Goal: Transaction & Acquisition: Subscribe to service/newsletter

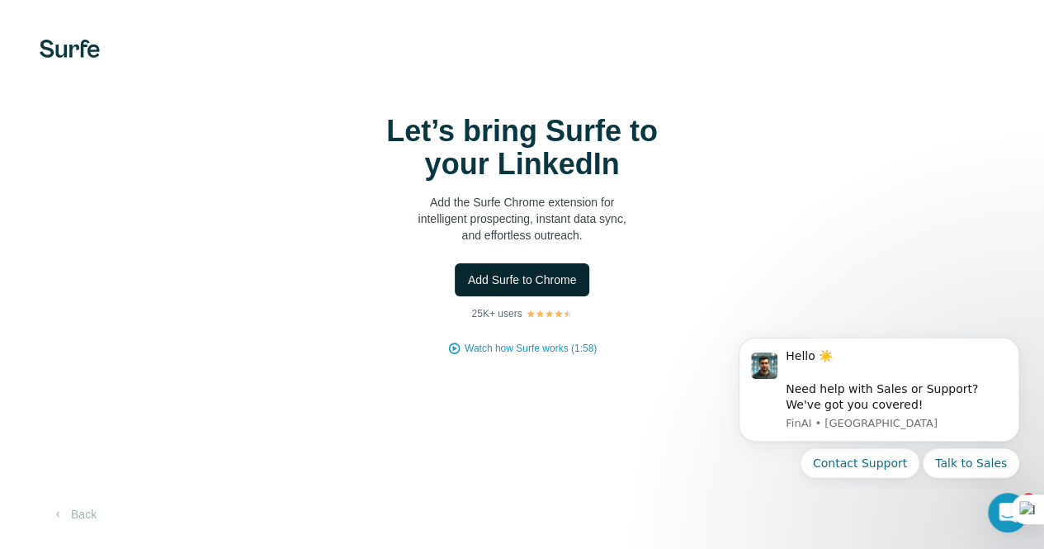
click at [468, 286] on span "Add Surfe to Chrome" at bounding box center [522, 280] width 109 height 17
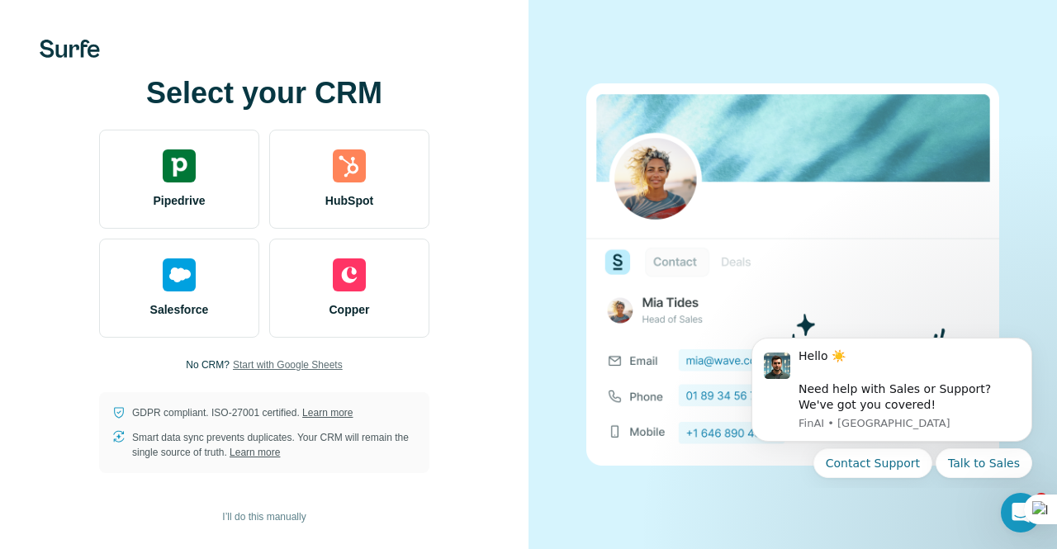
click at [267, 360] on span "Start with Google Sheets" at bounding box center [288, 364] width 110 height 15
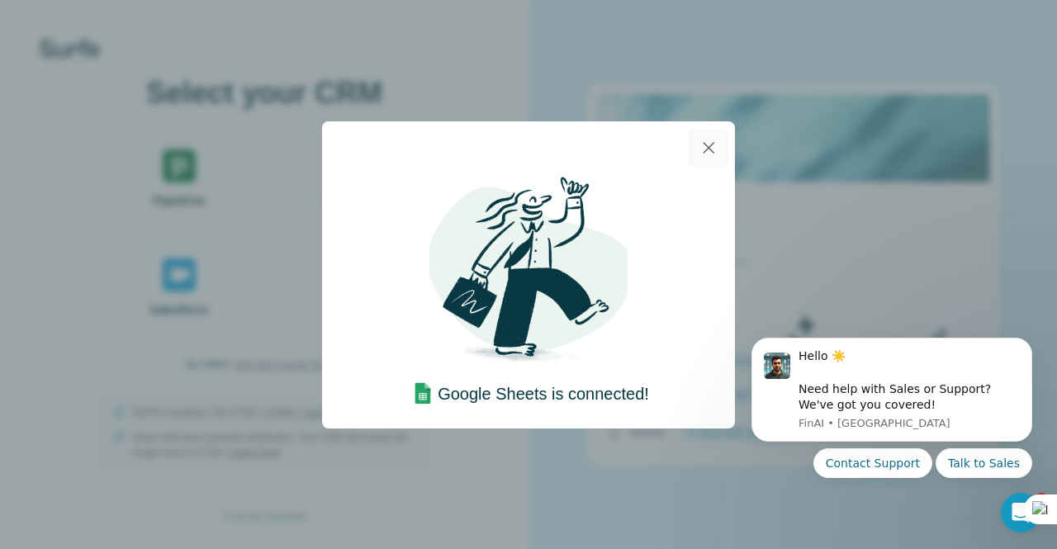
click at [698, 149] on icon "button" at bounding box center [708, 148] width 20 height 20
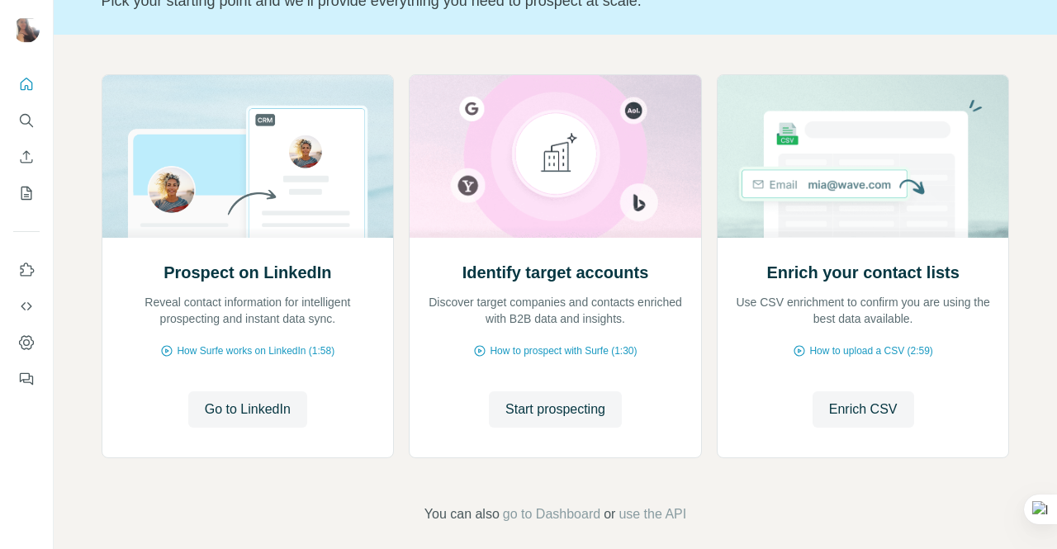
scroll to position [132, 0]
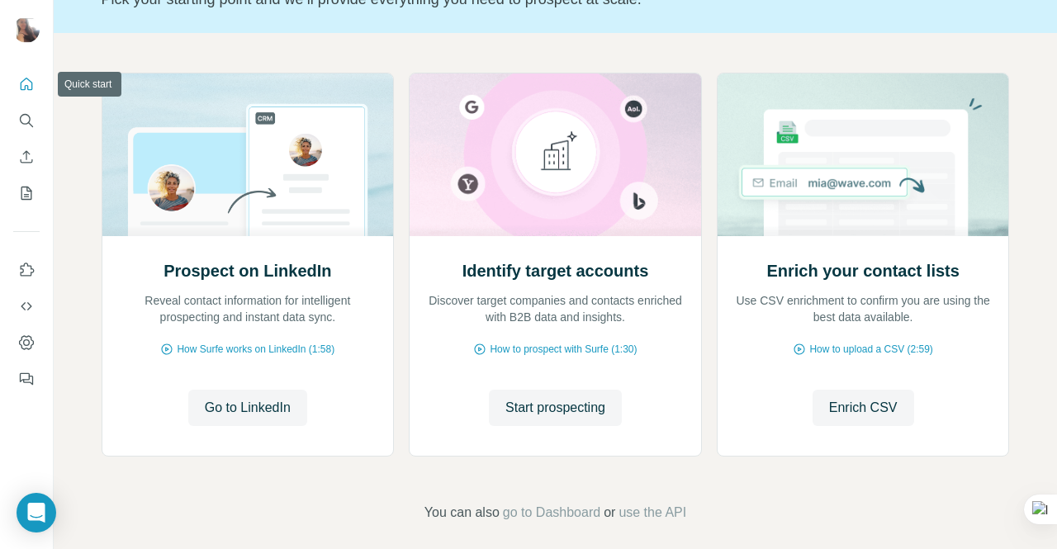
click at [21, 82] on icon "Quick start" at bounding box center [27, 84] width 12 height 12
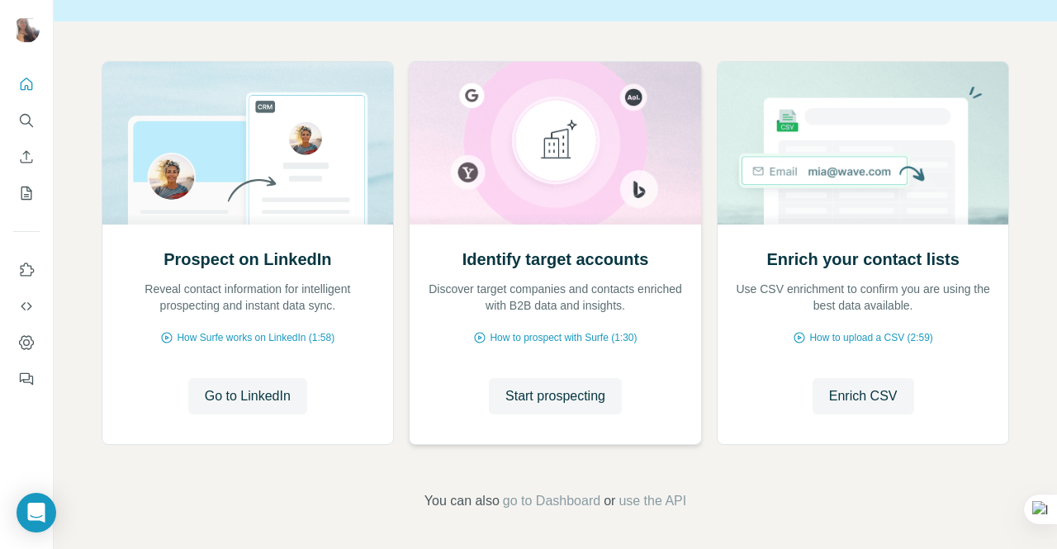
scroll to position [145, 0]
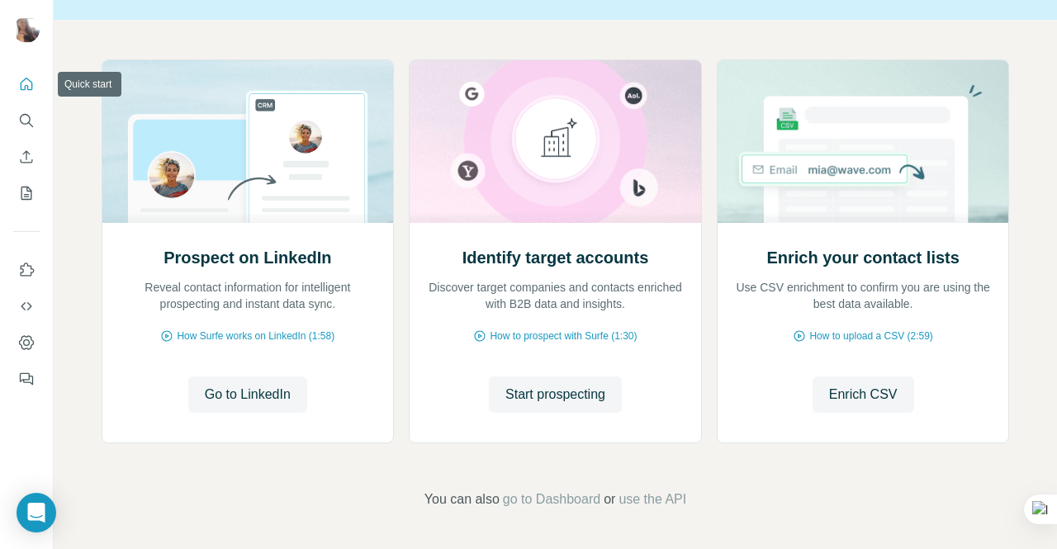
click at [31, 82] on icon "Quick start" at bounding box center [26, 84] width 17 height 17
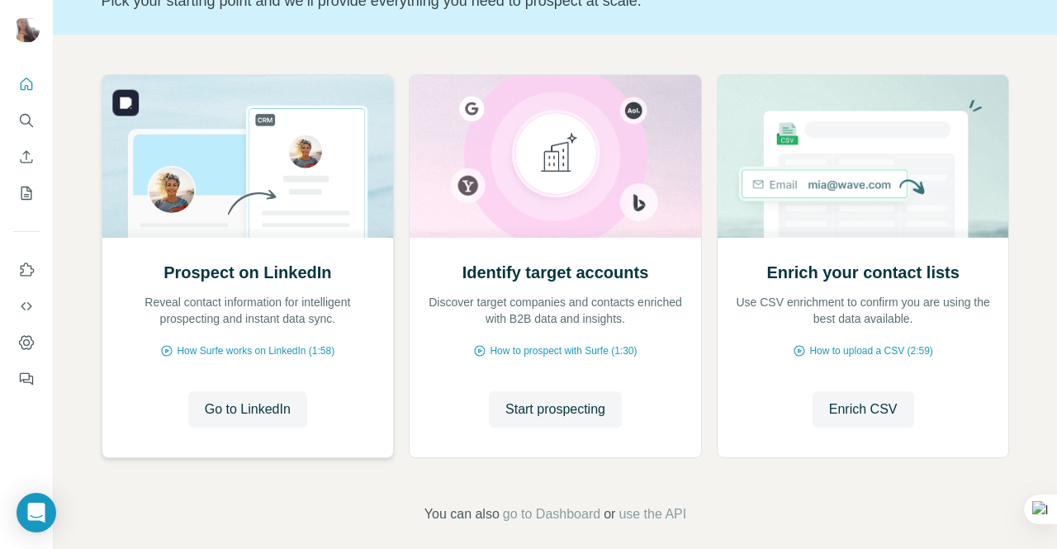
scroll to position [132, 0]
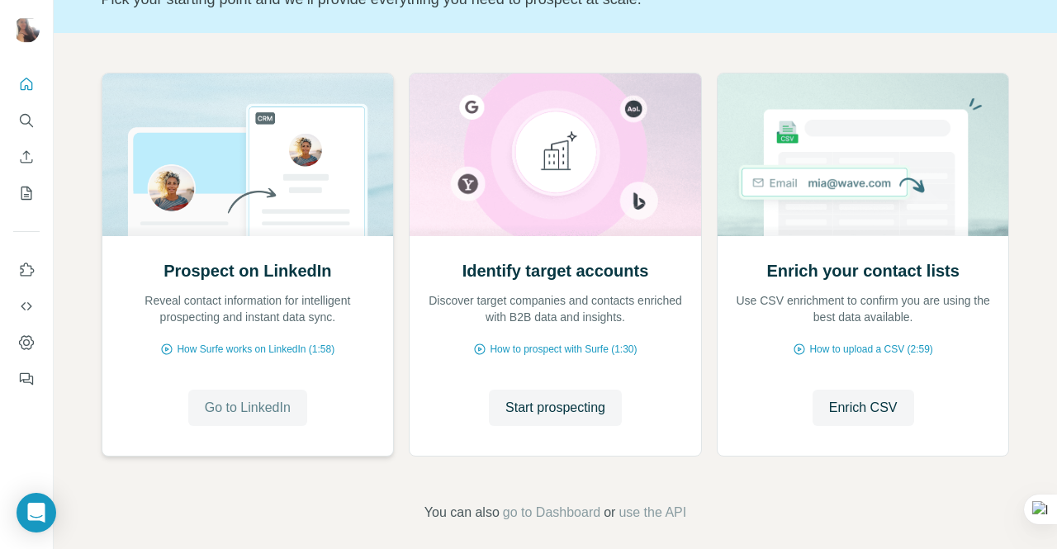
click at [239, 401] on span "Go to LinkedIn" at bounding box center [248, 408] width 86 height 20
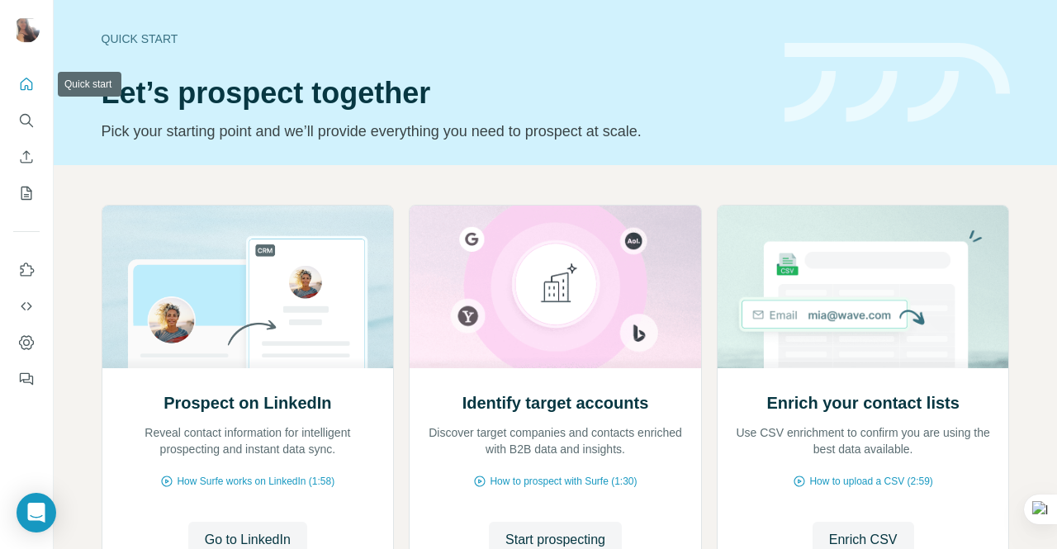
click at [32, 83] on icon "Quick start" at bounding box center [27, 84] width 12 height 12
click at [21, 267] on icon "Use Surfe on LinkedIn" at bounding box center [28, 269] width 14 height 13
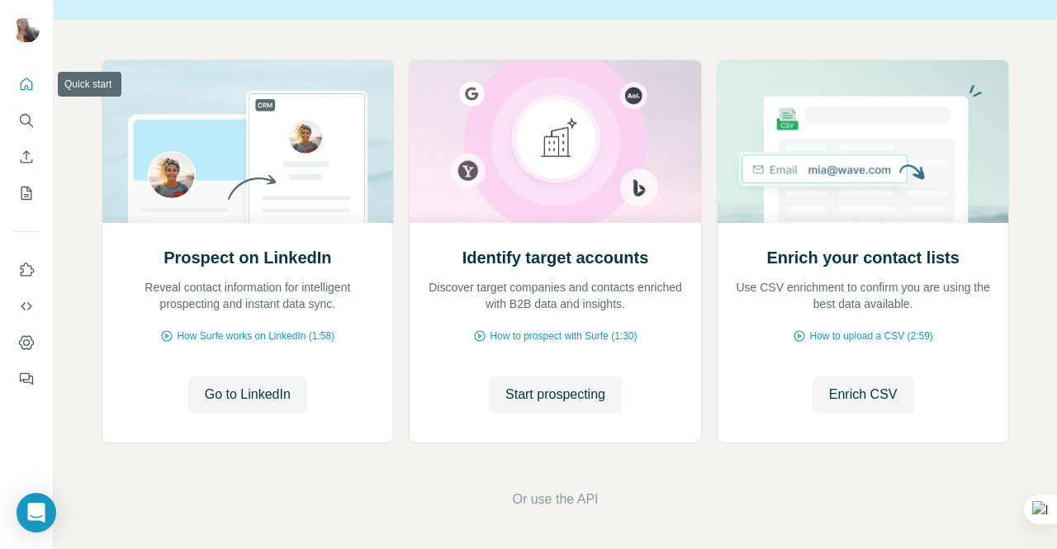
click at [26, 92] on button "Quick start" at bounding box center [26, 84] width 26 height 30
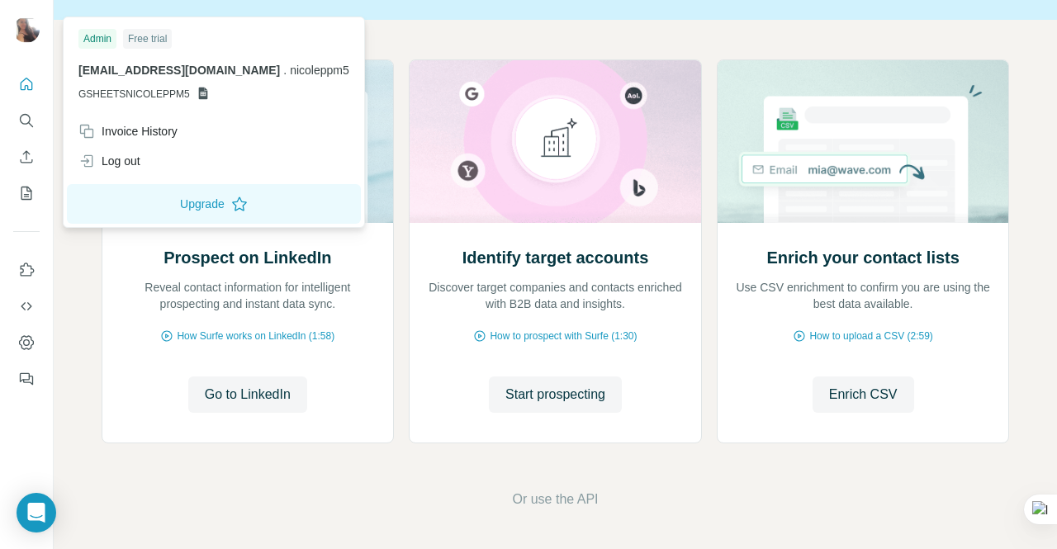
click at [27, 31] on img at bounding box center [26, 30] width 26 height 26
click at [17, 80] on button "Quick start" at bounding box center [26, 84] width 26 height 30
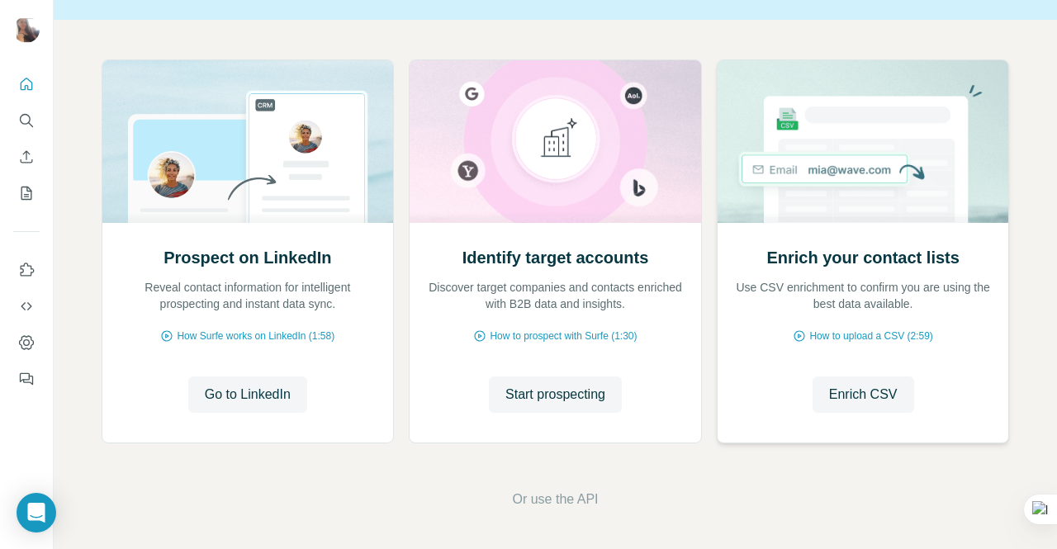
scroll to position [0, 0]
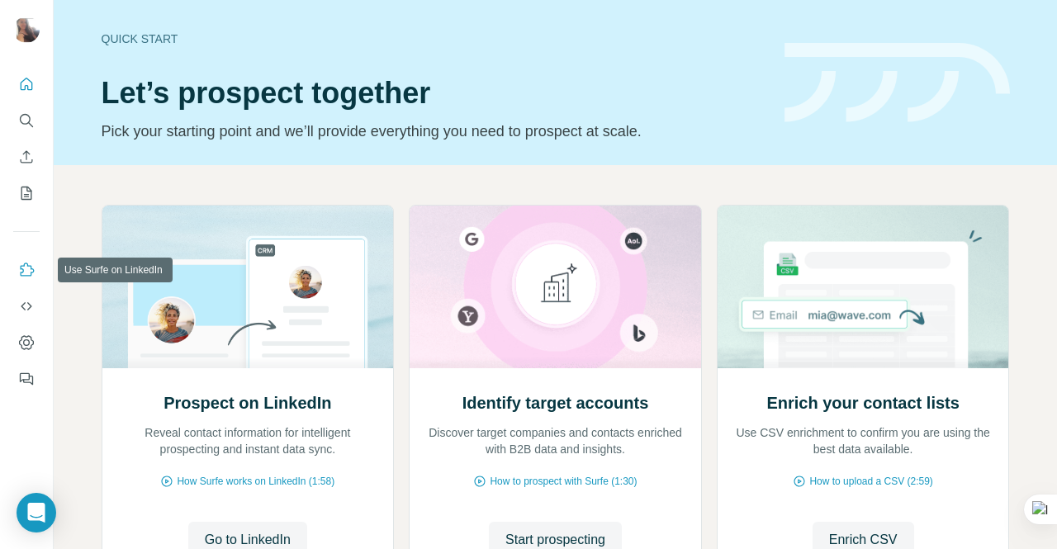
click at [26, 263] on icon "Use Surfe on LinkedIn" at bounding box center [26, 270] width 17 height 17
click at [30, 78] on icon "Quick start" at bounding box center [26, 84] width 17 height 17
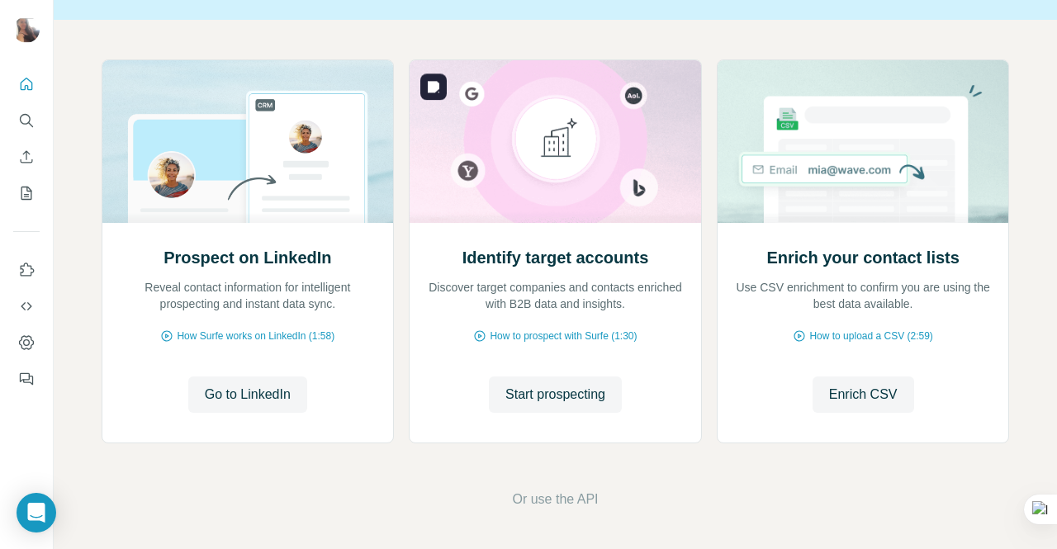
scroll to position [144, 0]
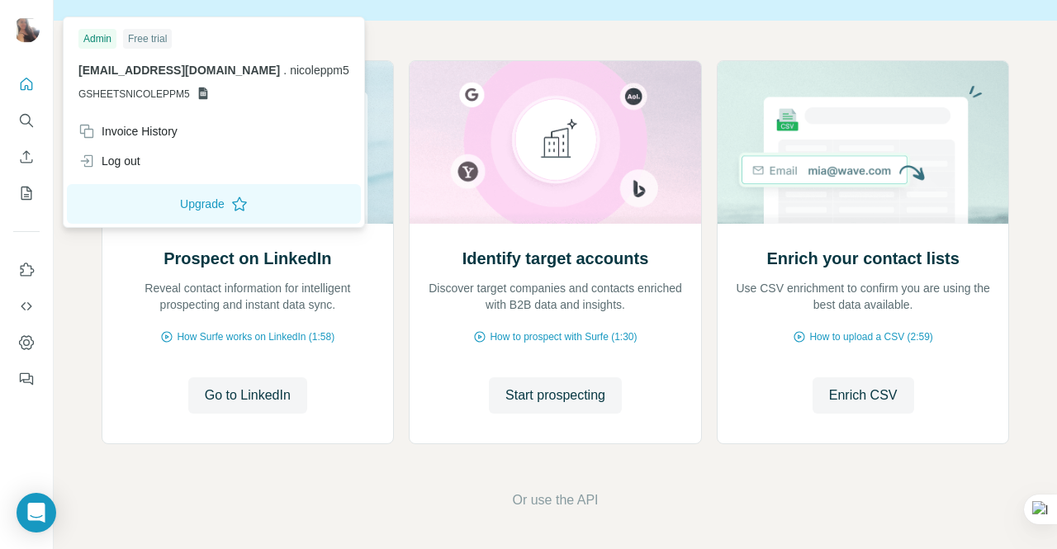
click at [100, 35] on div "Admin" at bounding box center [97, 39] width 38 height 20
click at [153, 39] on div "Free trial" at bounding box center [147, 39] width 49 height 20
click at [201, 92] on icon at bounding box center [202, 93] width 13 height 13
click at [125, 135] on div "Invoice History" at bounding box center [127, 131] width 99 height 17
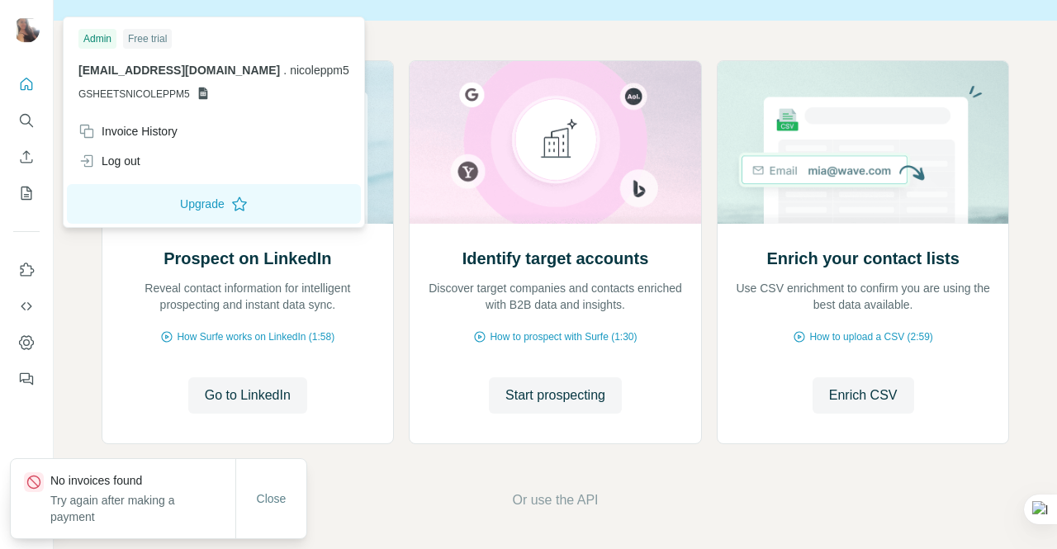
click at [19, 31] on img at bounding box center [26, 30] width 26 height 26
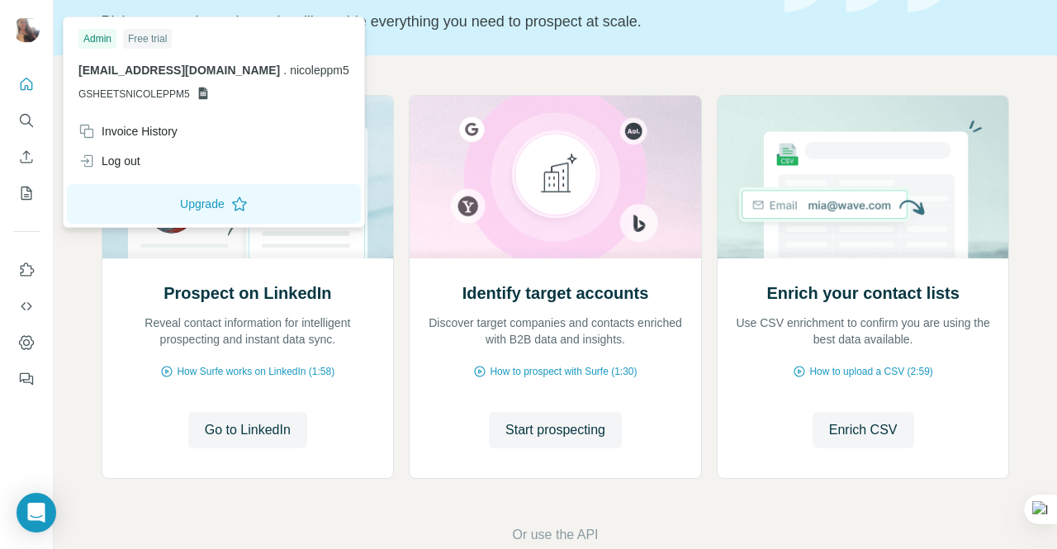
scroll to position [0, 0]
